Goal: Task Accomplishment & Management: Complete application form

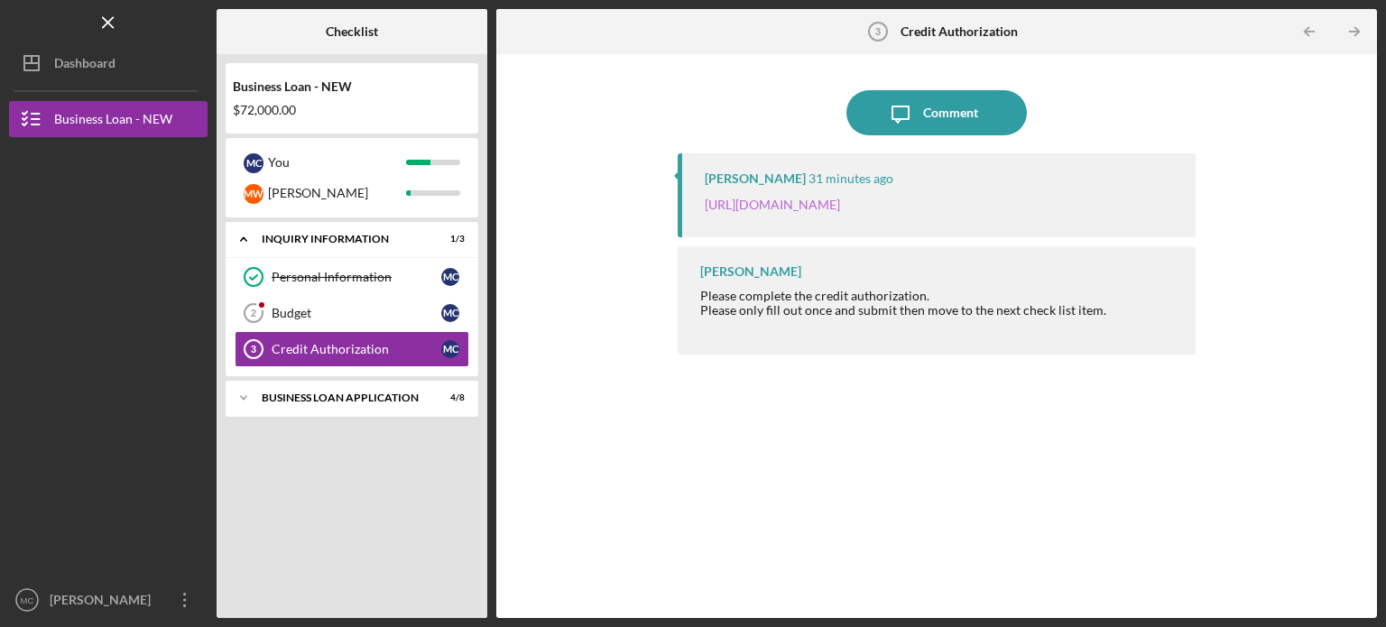
click at [840, 208] on link "https://justinepetersen.tfaforms.net/28?contactid=003PC000009gUhH" at bounding box center [772, 204] width 135 height 15
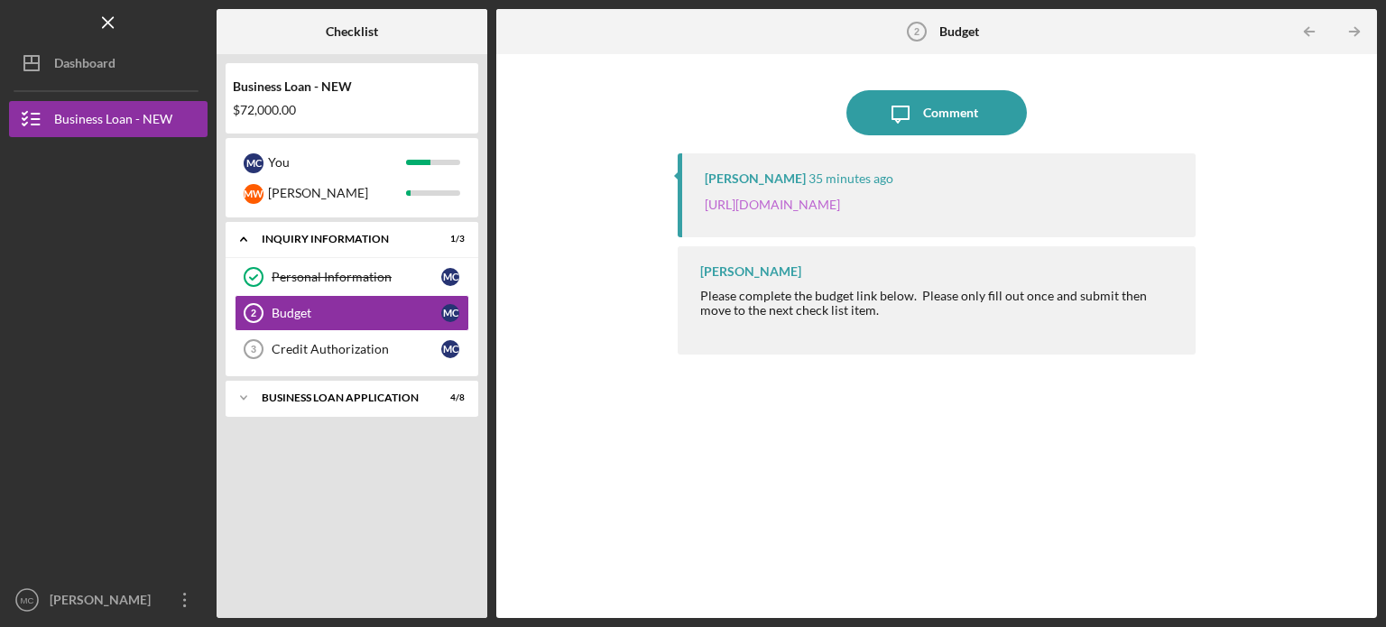
click at [840, 206] on link "https://justinepetersen.tfaforms.net/21?serviceID=a1gPC0000058PEU" at bounding box center [772, 204] width 135 height 15
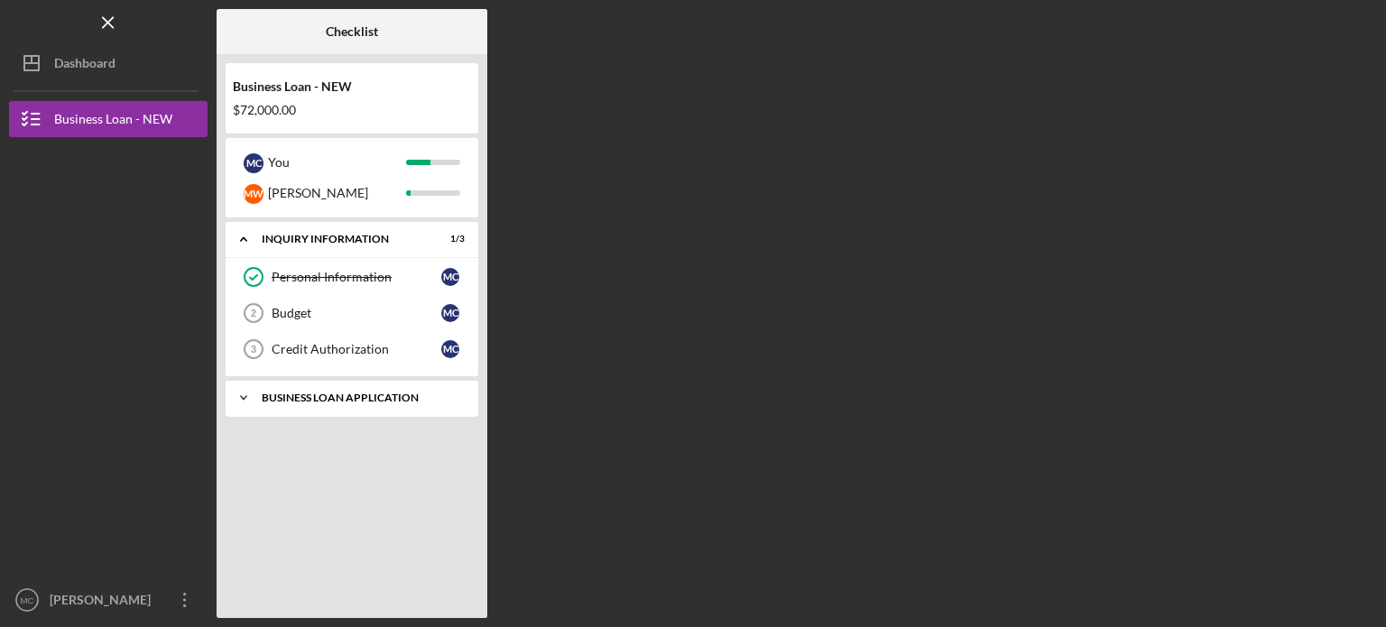
click at [389, 401] on div "BUSINESS LOAN APPLICATION" at bounding box center [359, 398] width 194 height 11
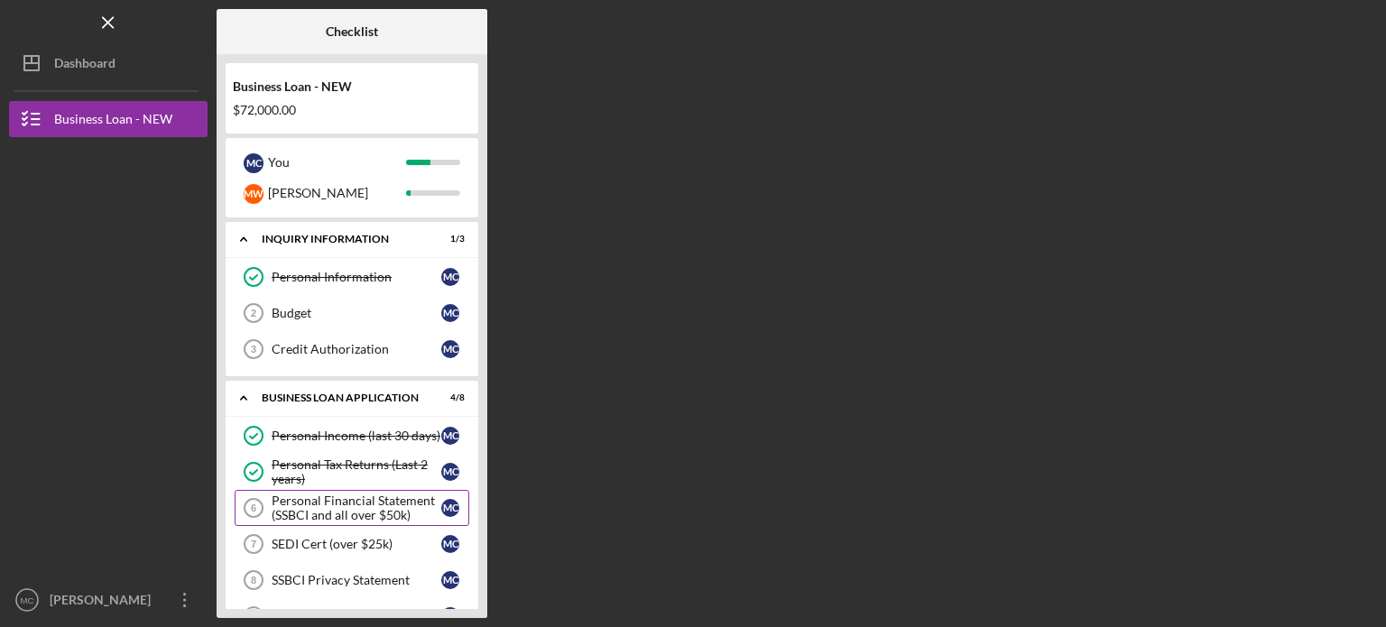
click at [361, 511] on div "Personal Financial Statement (SSBCI and all over $50k)" at bounding box center [357, 508] width 170 height 29
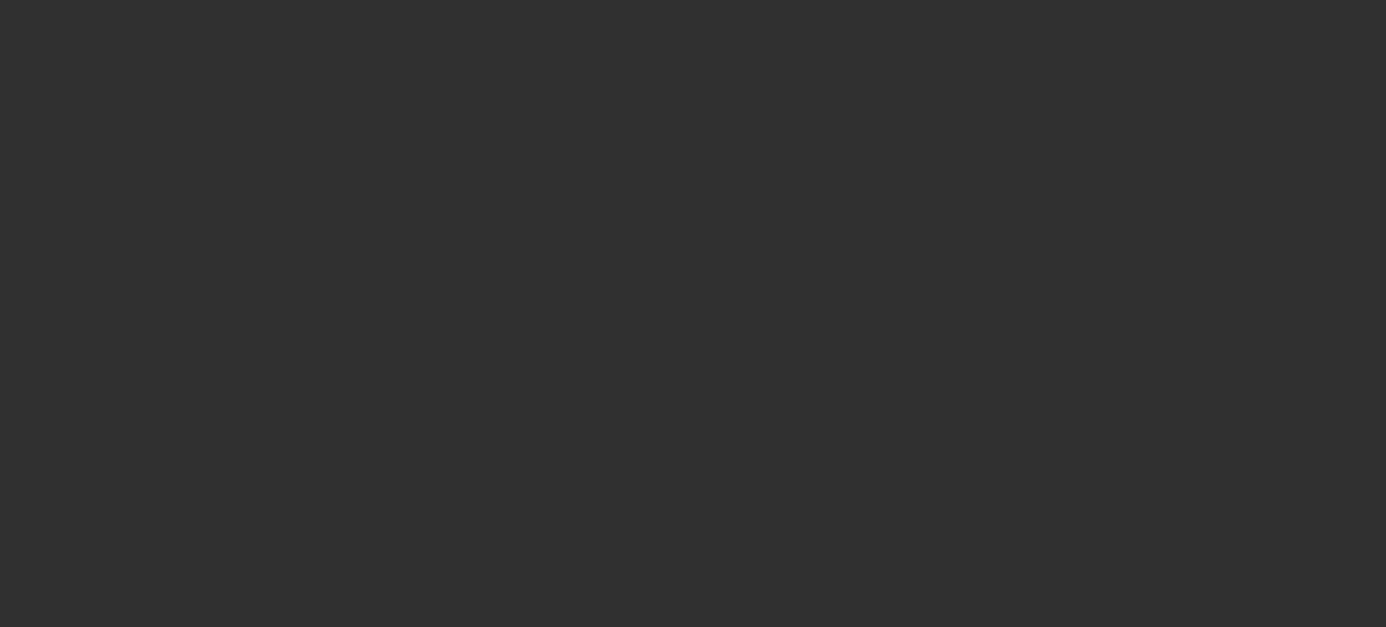
click at [408, 158] on div at bounding box center [693, 313] width 1386 height 627
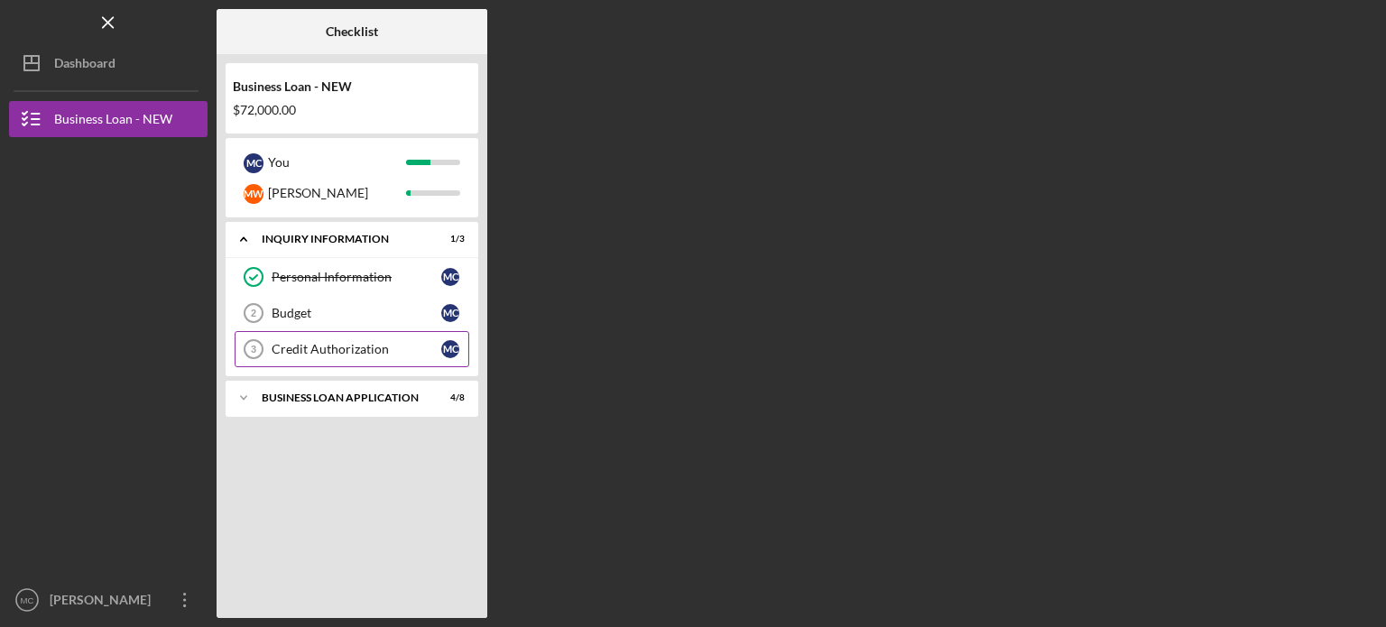
click at [403, 344] on div "Credit Authorization" at bounding box center [357, 349] width 170 height 14
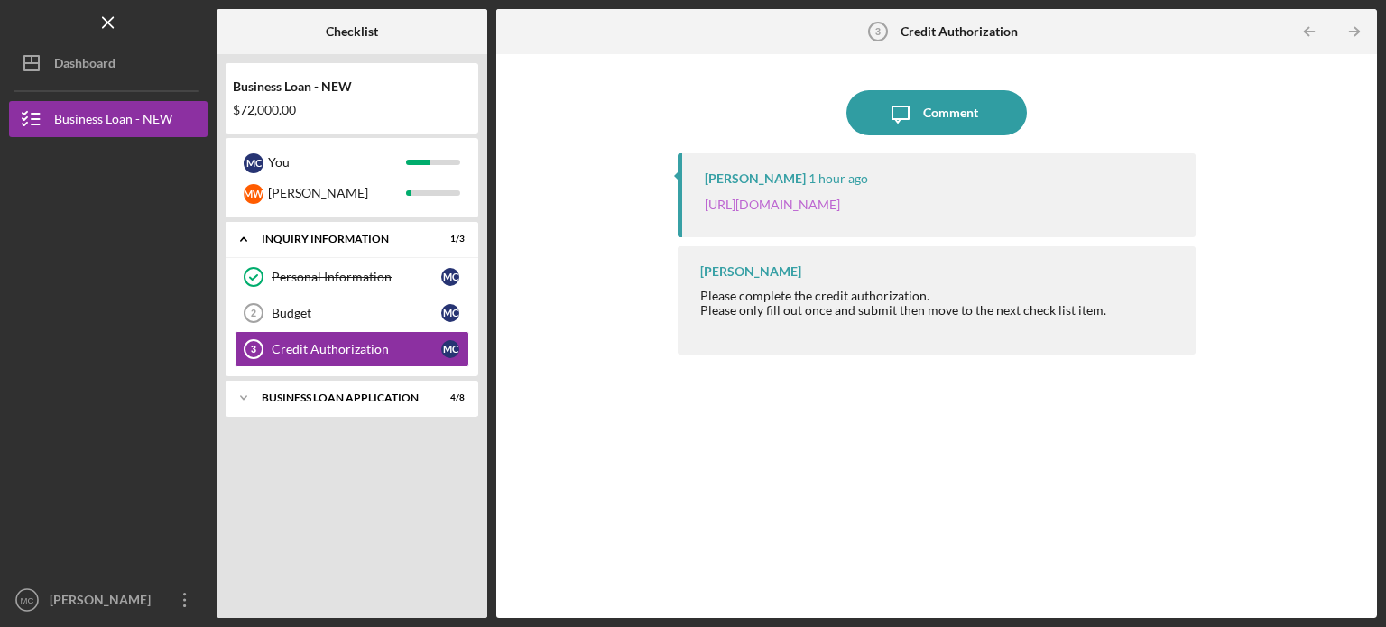
click at [840, 206] on link "[URL][DOMAIN_NAME]" at bounding box center [772, 204] width 135 height 15
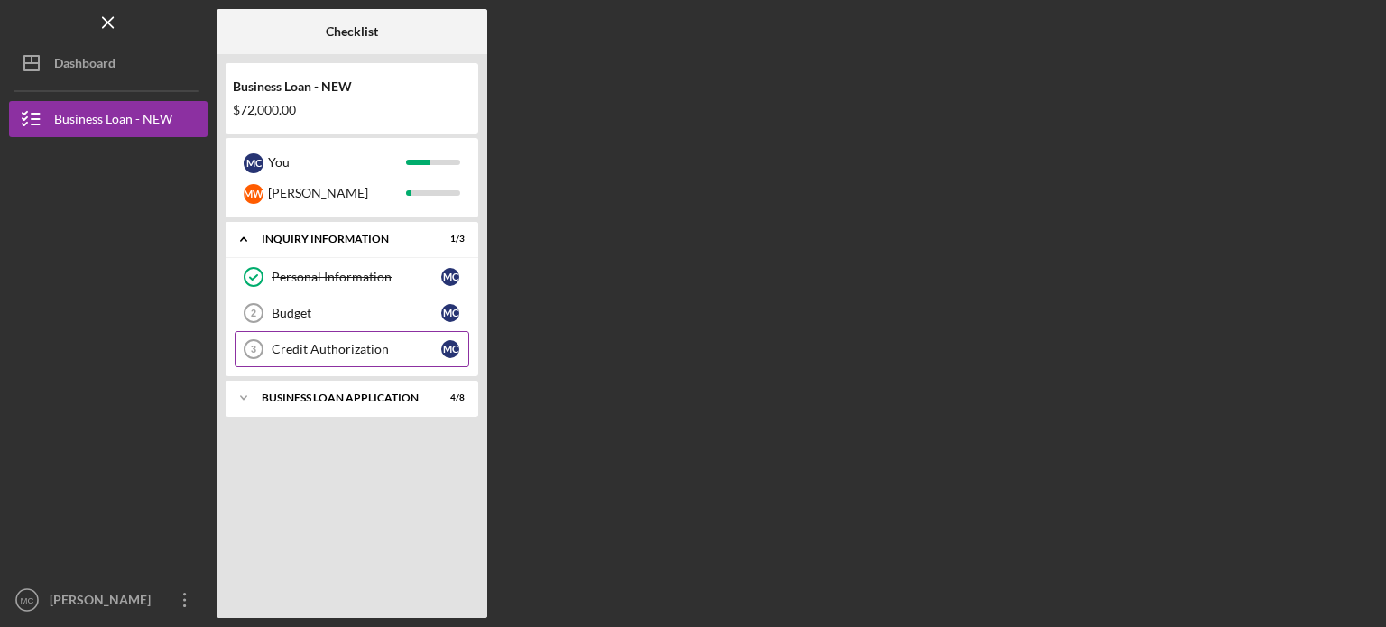
click at [412, 357] on link "Credit Authorization 3 Credit Authorization M C" at bounding box center [352, 349] width 235 height 36
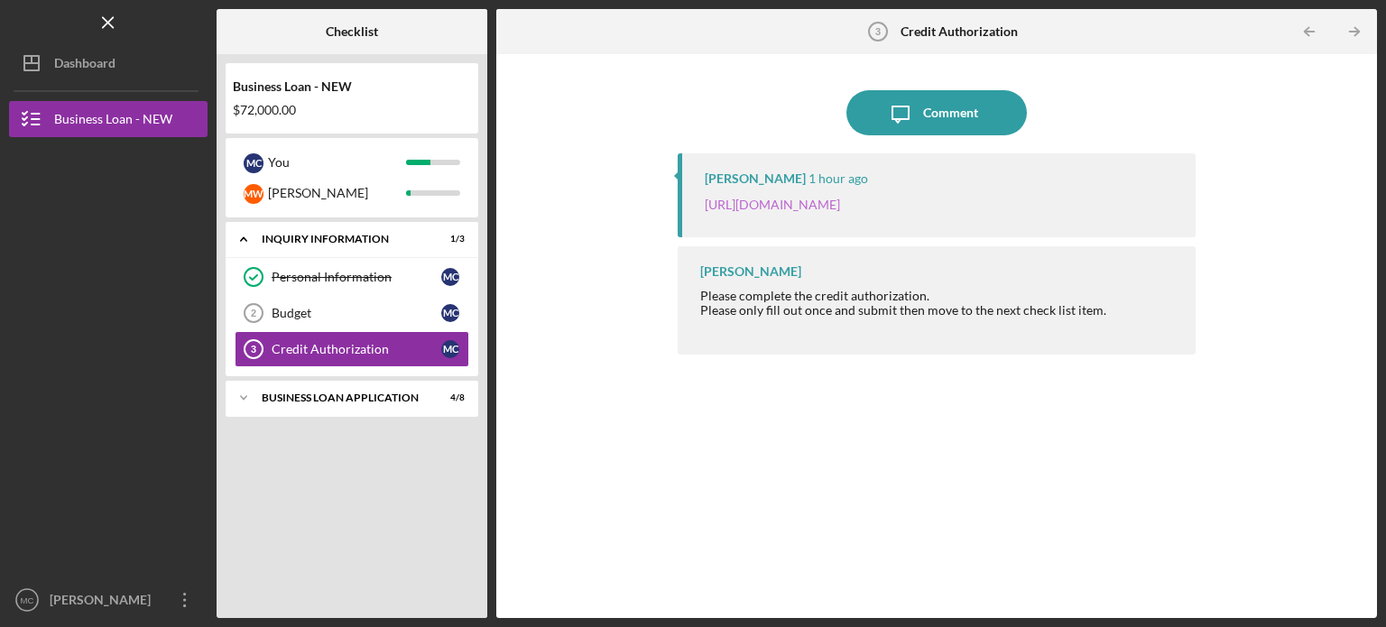
click at [840, 208] on link "[URL][DOMAIN_NAME]" at bounding box center [772, 204] width 135 height 15
